Goal: Find specific page/section: Find specific page/section

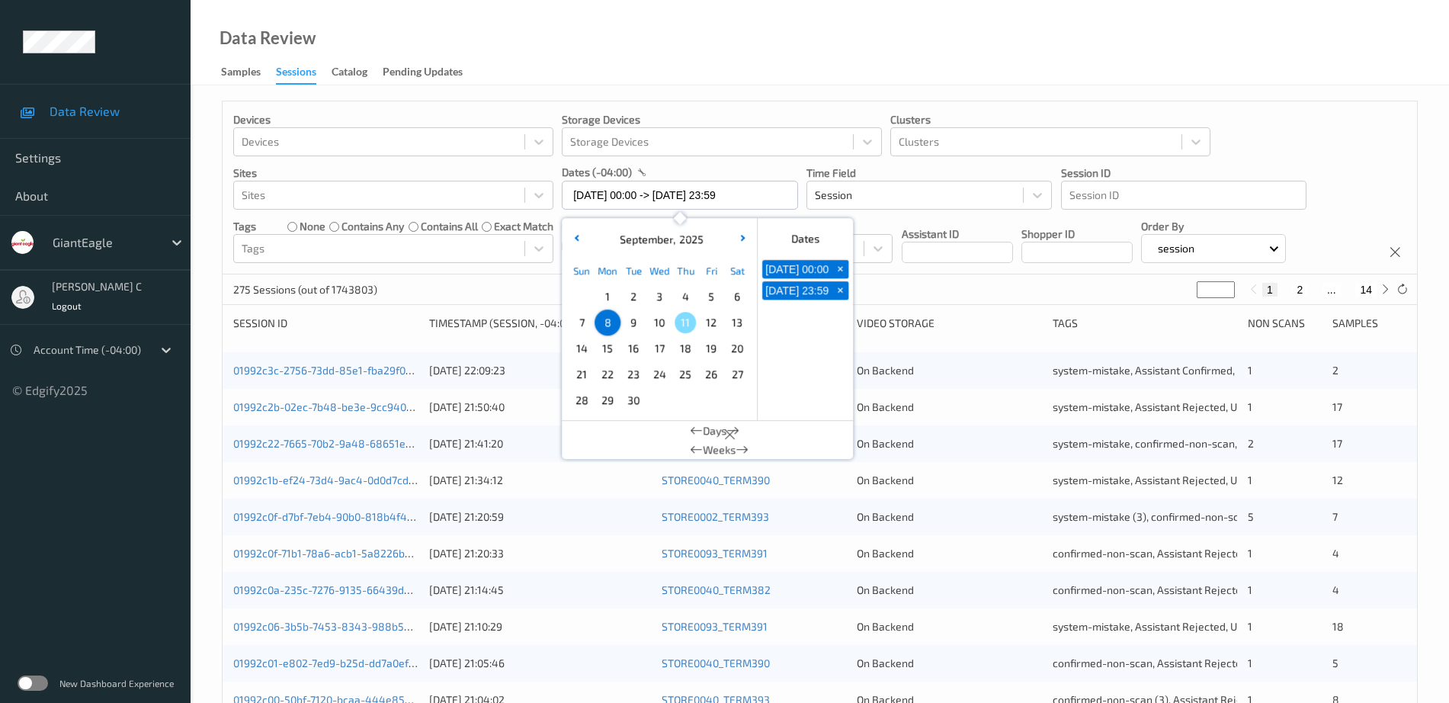
click at [659, 326] on span "10" at bounding box center [659, 322] width 21 height 21
type input "[DATE] 00:00 -> [DATE] 23:59"
click at [670, 63] on div "Data Review Samples Sessions Catalog Pending Updates" at bounding box center [820, 42] width 1259 height 85
